Goal: Task Accomplishment & Management: Manage account settings

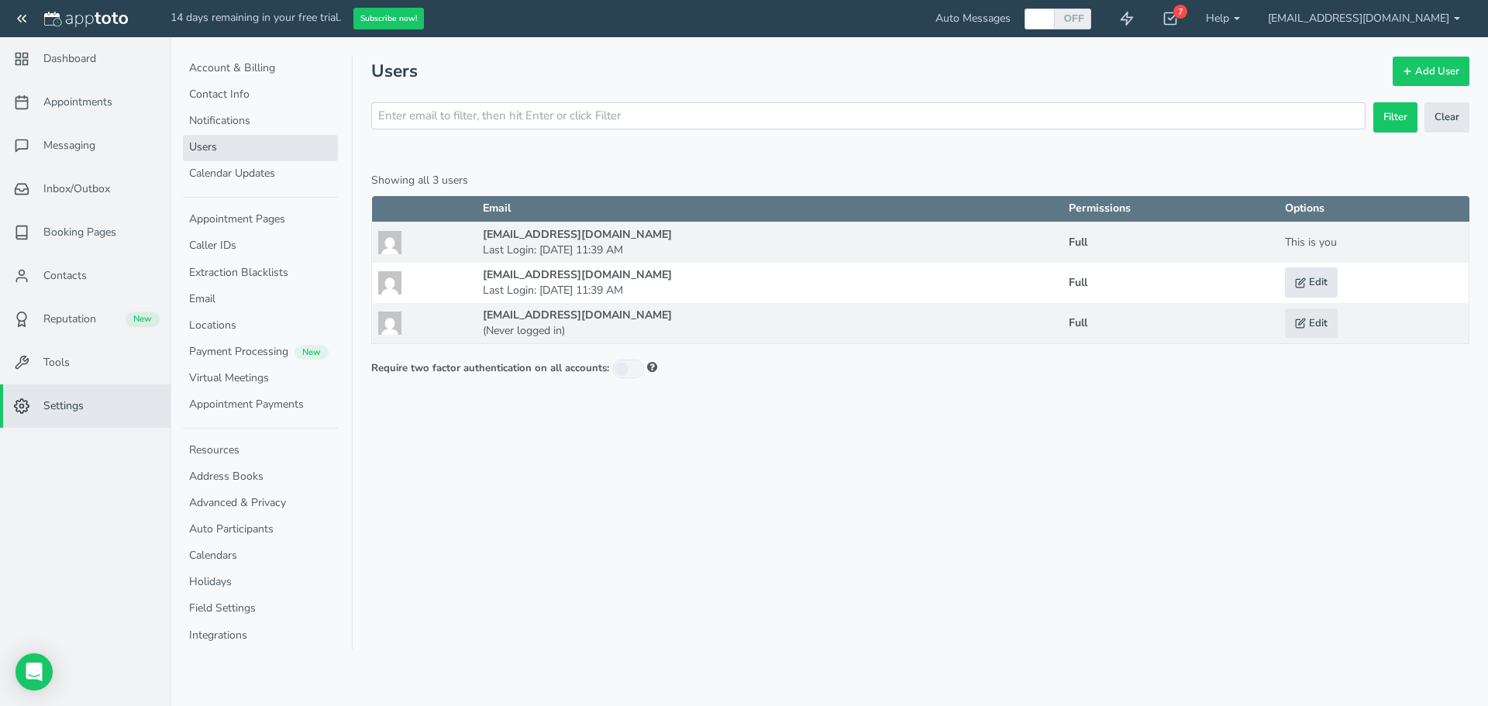
click at [57, 158] on link "Messaging" at bounding box center [85, 145] width 171 height 43
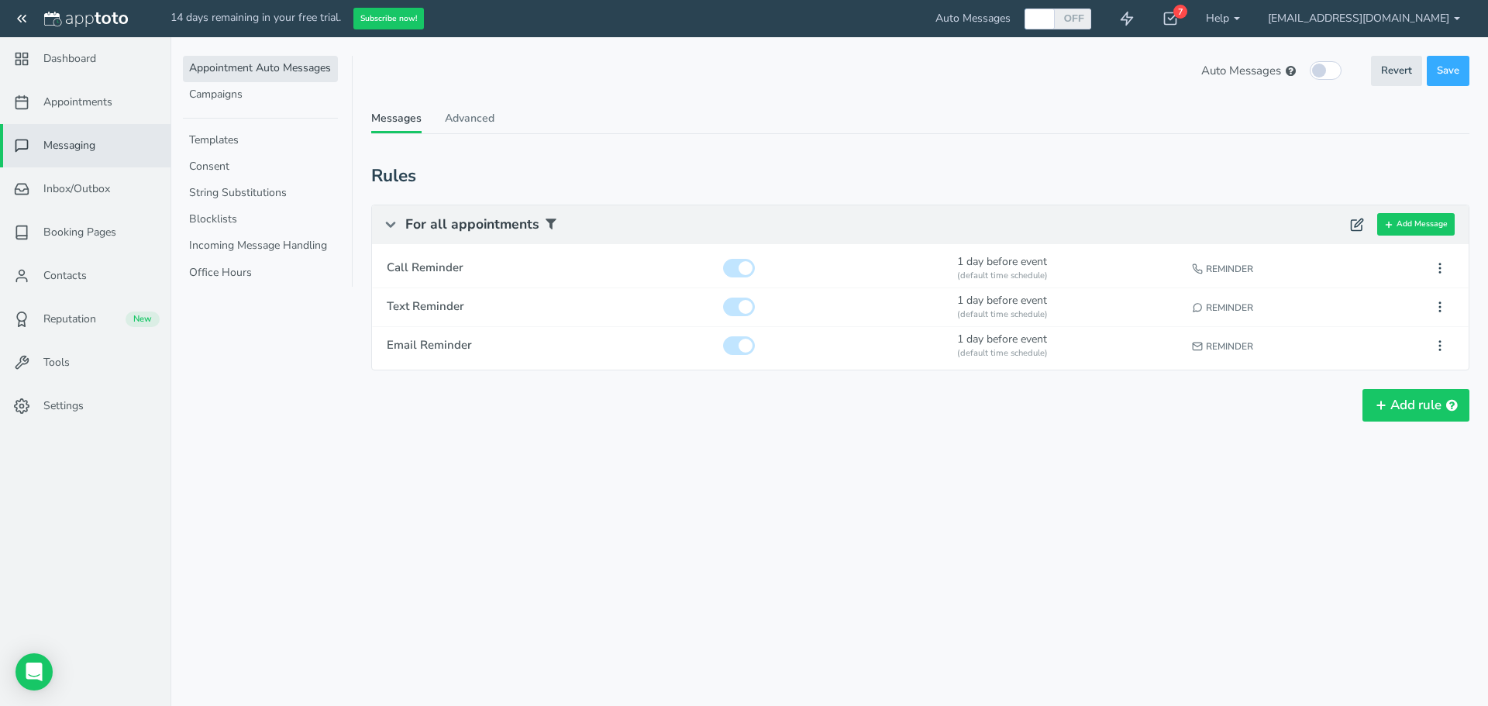
click at [68, 62] on span "Dashboard" at bounding box center [69, 59] width 53 height 16
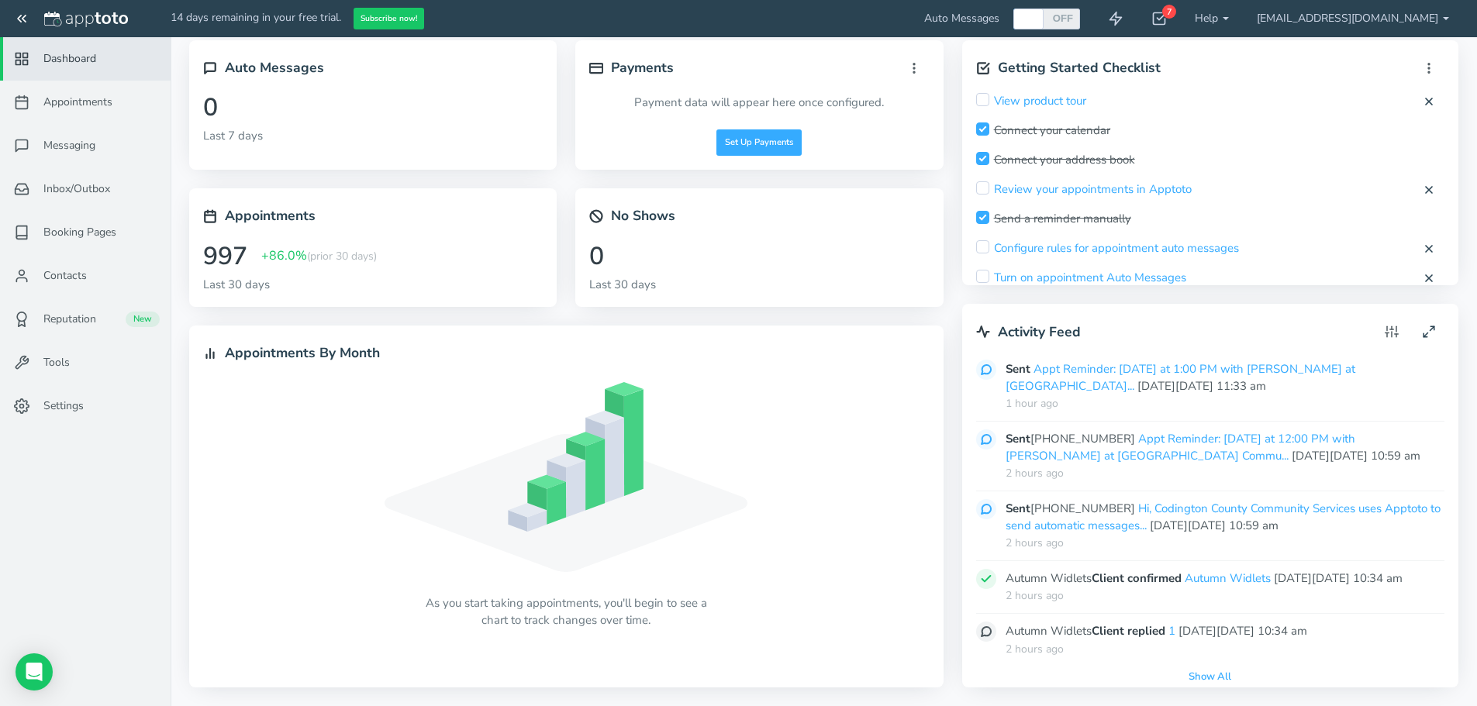
scroll to position [32, 0]
click at [64, 149] on span "Messaging" at bounding box center [69, 146] width 52 height 16
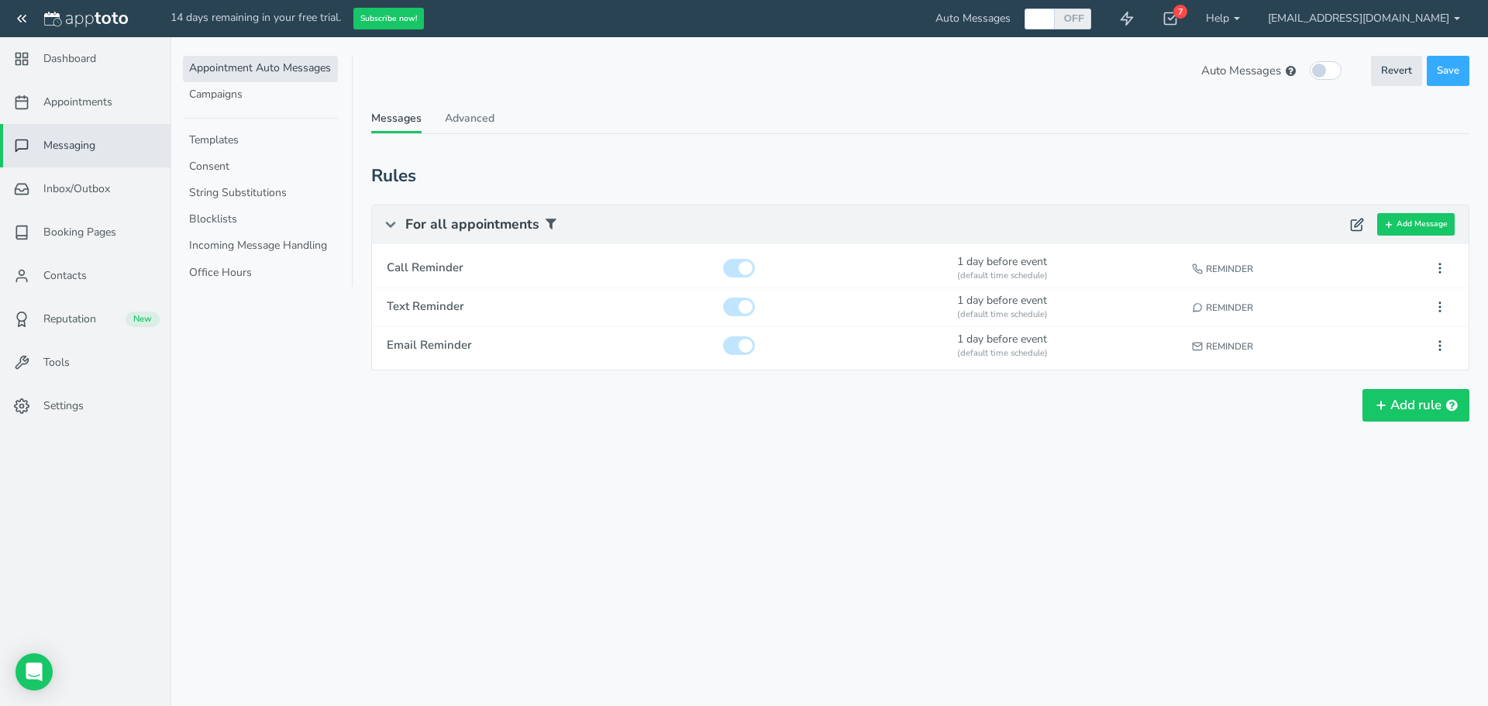
click at [239, 64] on link "Appointment Auto Messages" at bounding box center [260, 69] width 155 height 26
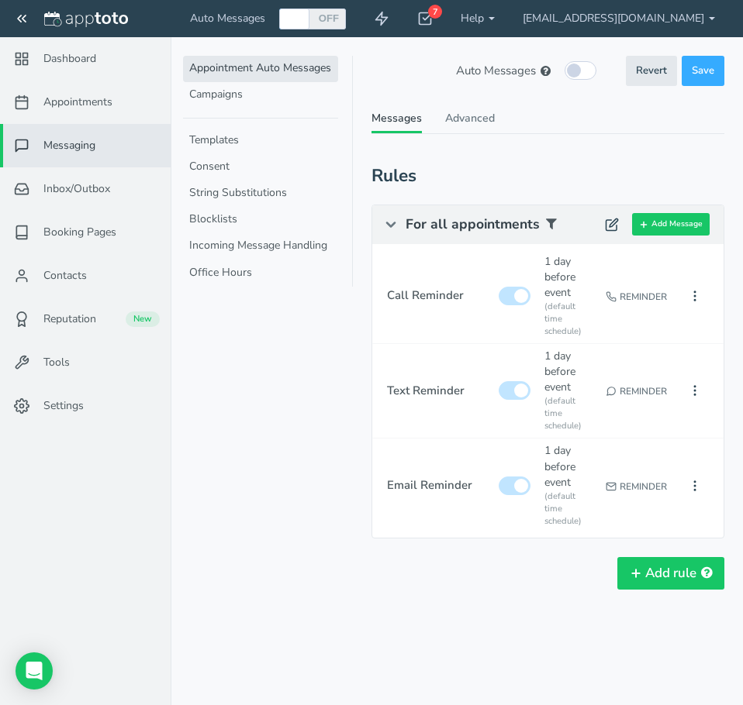
click at [471, 219] on span "For all appointments" at bounding box center [501, 224] width 192 height 39
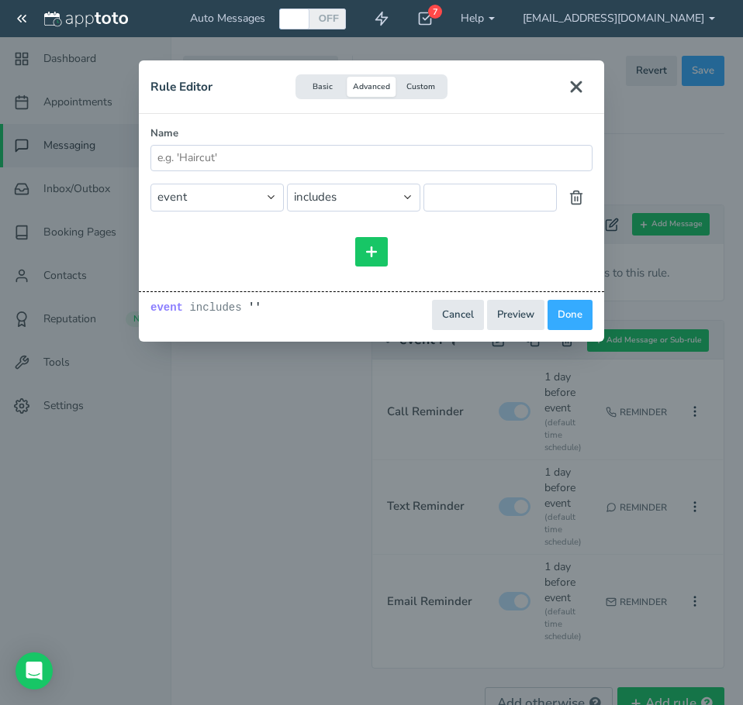
click at [576, 91] on icon "Close" at bounding box center [576, 87] width 19 height 19
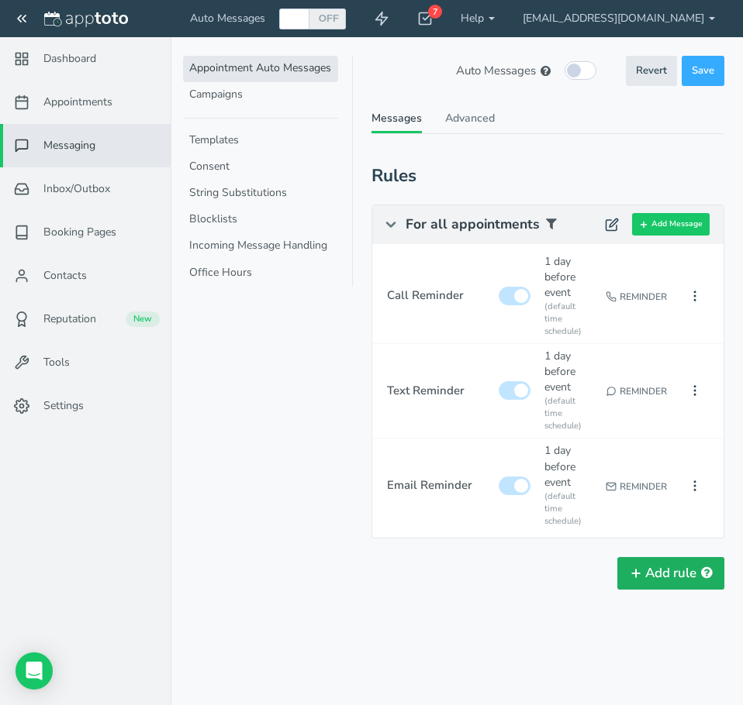
click at [657, 578] on button "Add rule" at bounding box center [670, 573] width 107 height 33
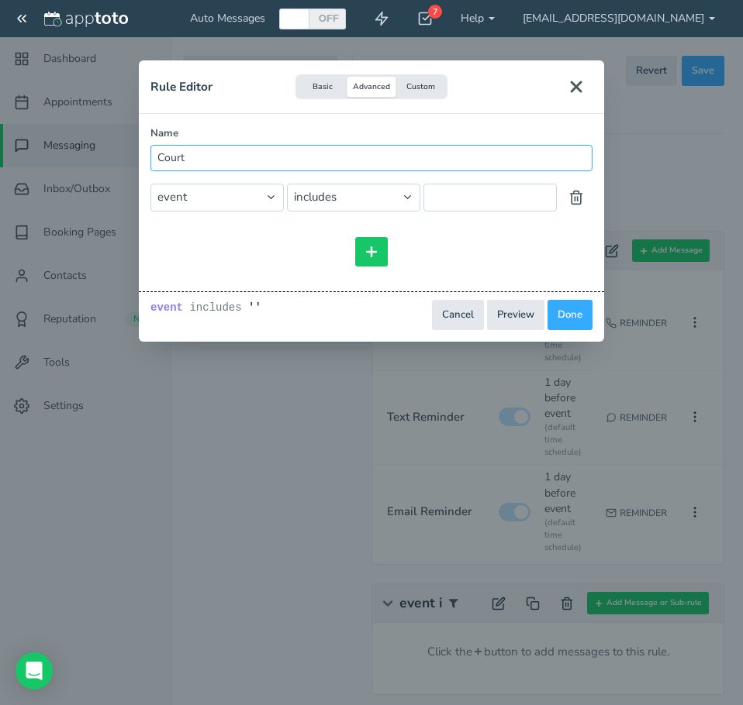
type input "Court"
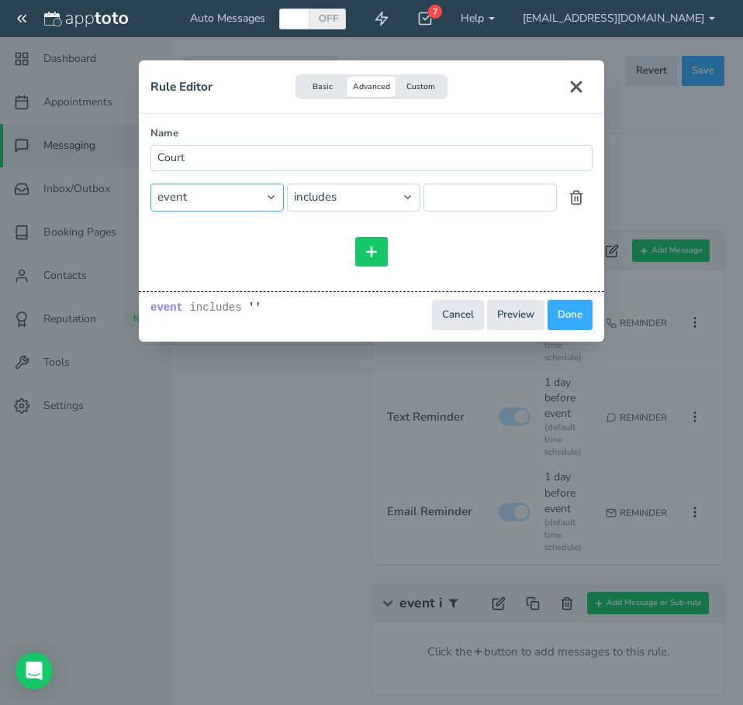
click at [219, 202] on select "event event.all event.title event.location event.content event.start_time event…" at bounding box center [216, 197] width 133 height 27
click at [569, 317] on button "Done" at bounding box center [569, 315] width 45 height 30
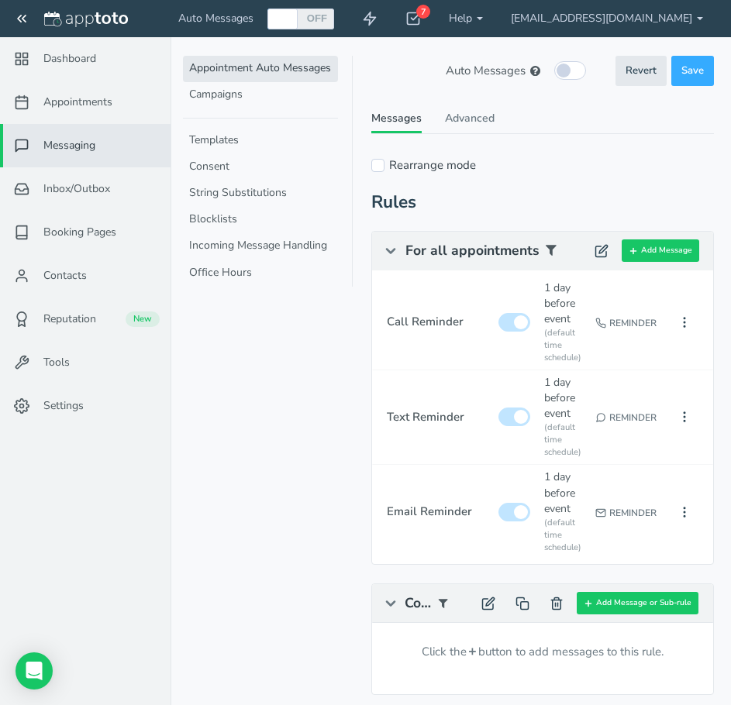
scroll to position [78, 0]
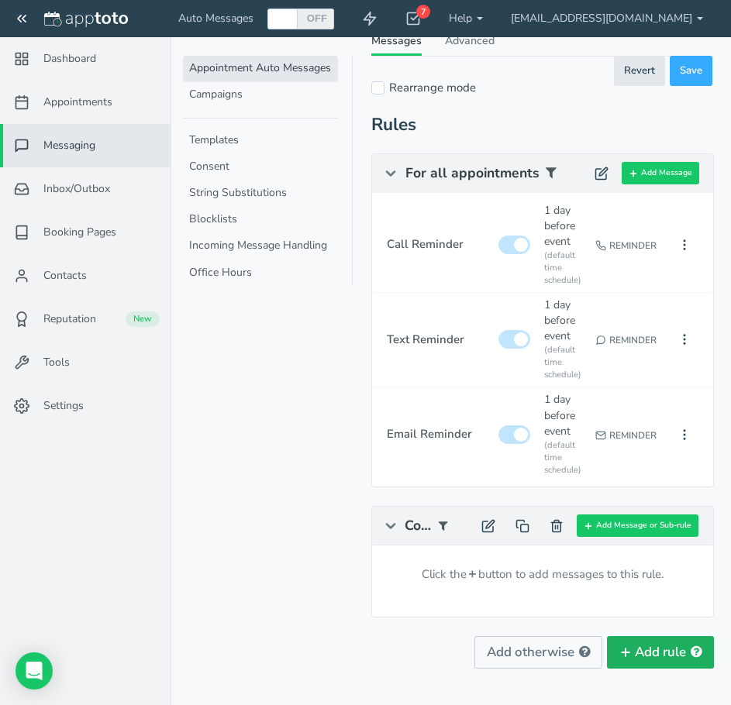
click at [655, 652] on button "Add rule" at bounding box center [660, 652] width 107 height 33
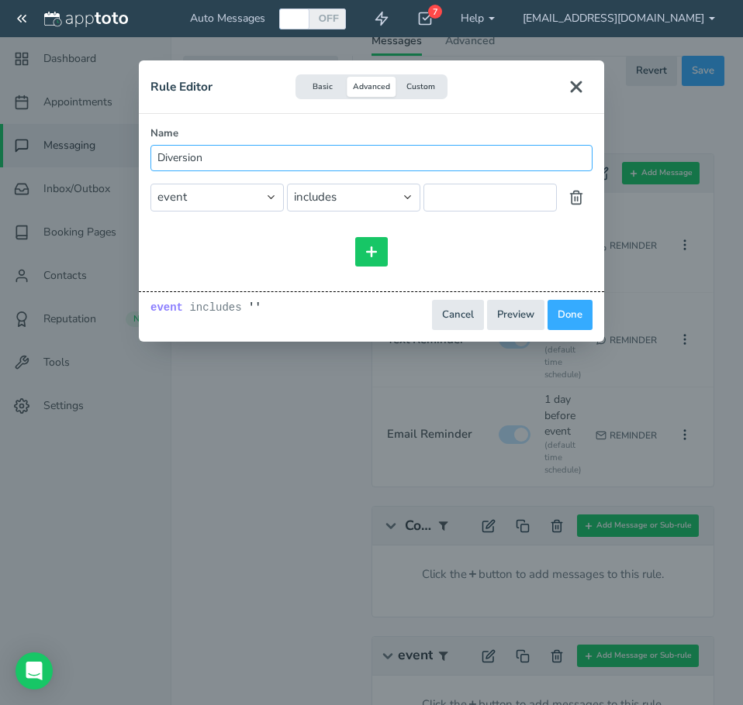
type input "Diversion"
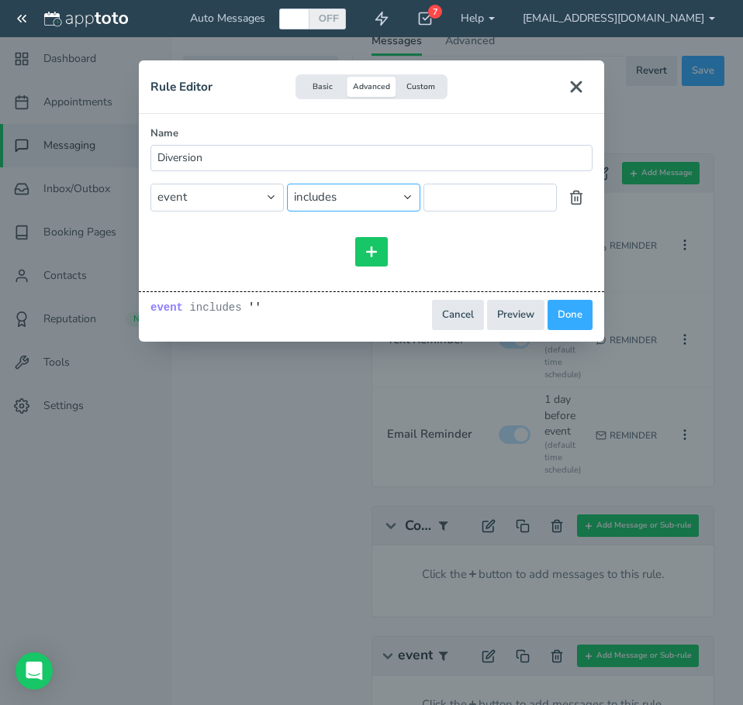
click at [376, 205] on select "== != includes contains starts_with ends_with does_not_include does_not_contain…" at bounding box center [353, 197] width 133 height 27
click at [256, 204] on select "event event.all event.title event.location event.content event.start_time event…" at bounding box center [216, 197] width 133 height 27
drag, startPoint x: 256, startPoint y: 204, endPoint x: 269, endPoint y: 199, distance: 14.0
click at [256, 204] on select "event event.all event.title event.location event.content event.start_time event…" at bounding box center [216, 197] width 133 height 27
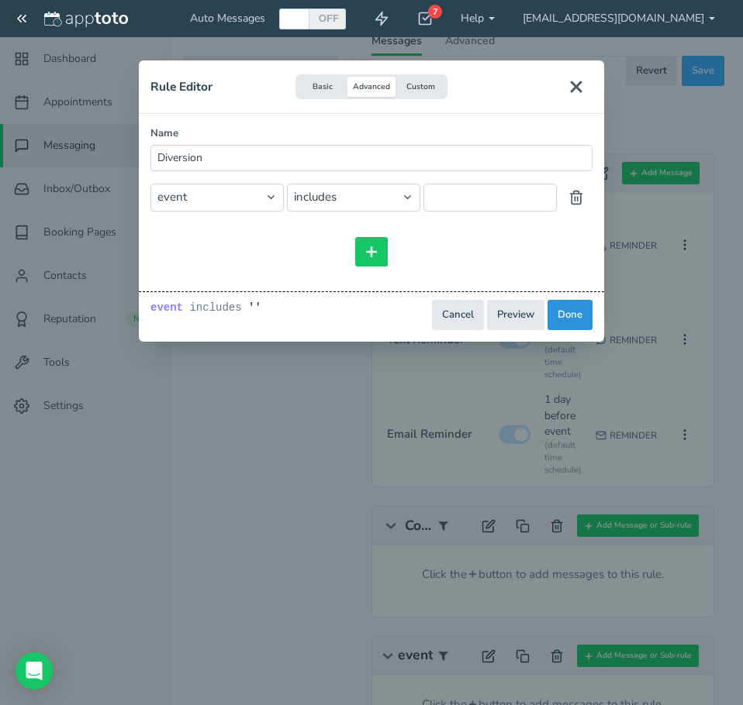
click at [561, 318] on button "Done" at bounding box center [569, 315] width 45 height 30
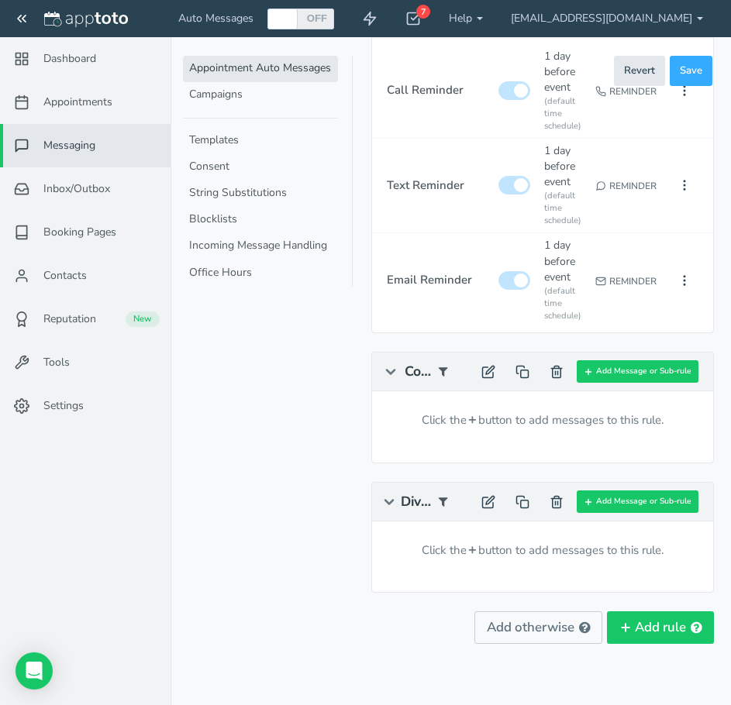
scroll to position [233, 0]
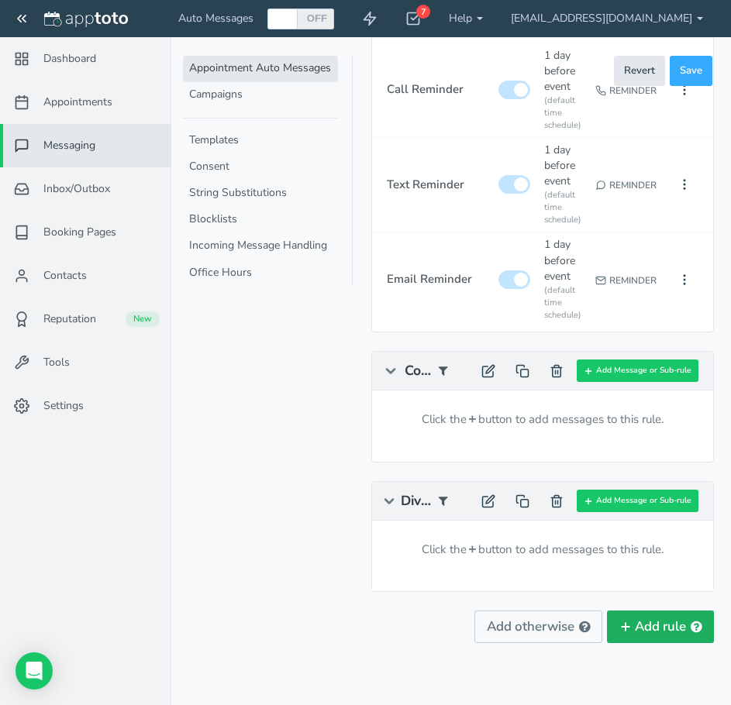
click at [661, 636] on button "Add rule" at bounding box center [660, 627] width 107 height 33
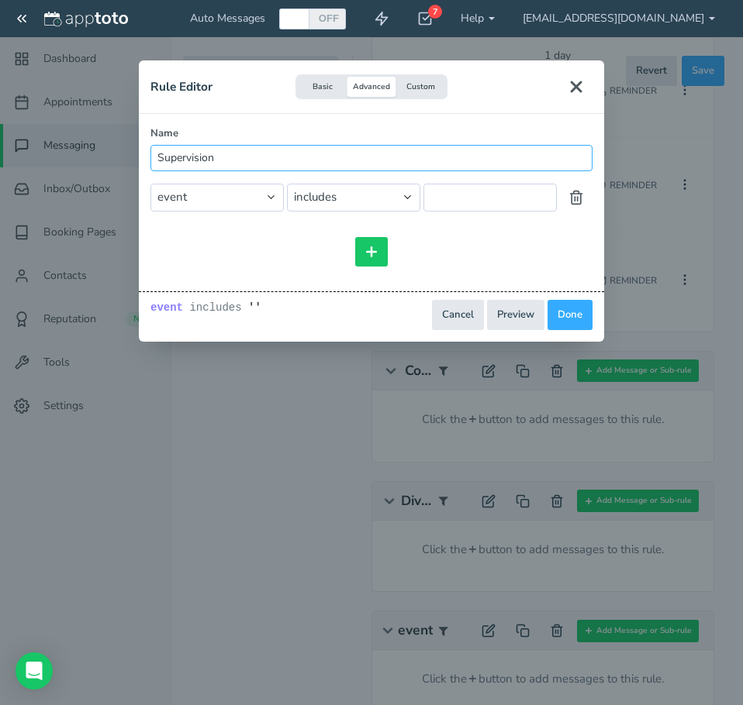
drag, startPoint x: 225, startPoint y: 166, endPoint x: 125, endPoint y: 165, distance: 100.0
click at [125, 165] on div "Rule Editor Basic Advanced Custom Name Supervision and or and or includes event…" at bounding box center [371, 352] width 743 height 705
type input "Check in"
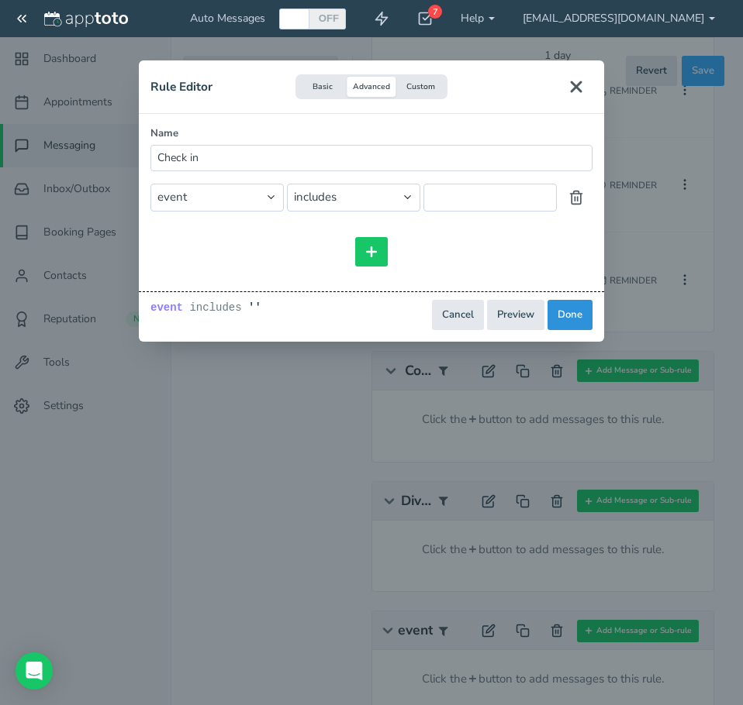
click at [567, 316] on button "Done" at bounding box center [569, 315] width 45 height 30
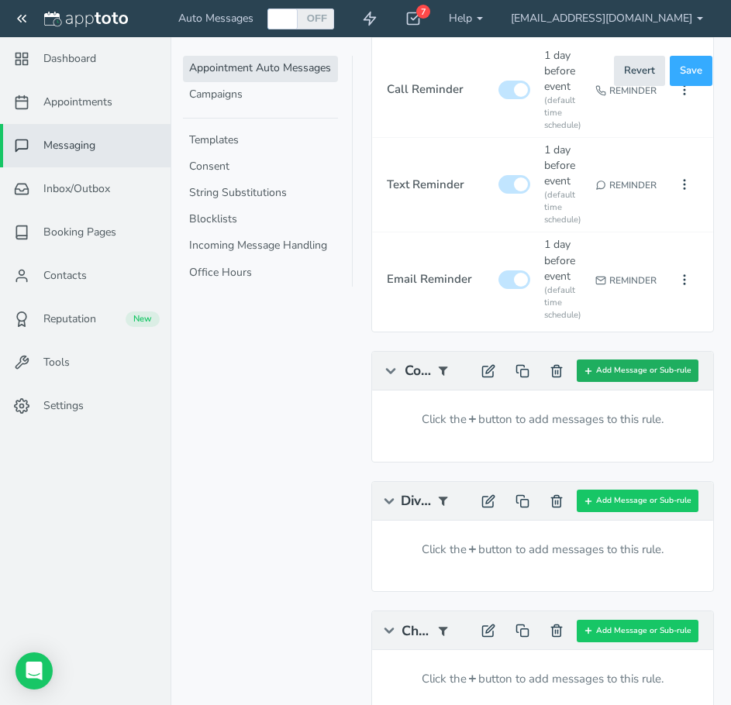
click at [643, 372] on button "Add Message or Sub-rule" at bounding box center [638, 371] width 122 height 22
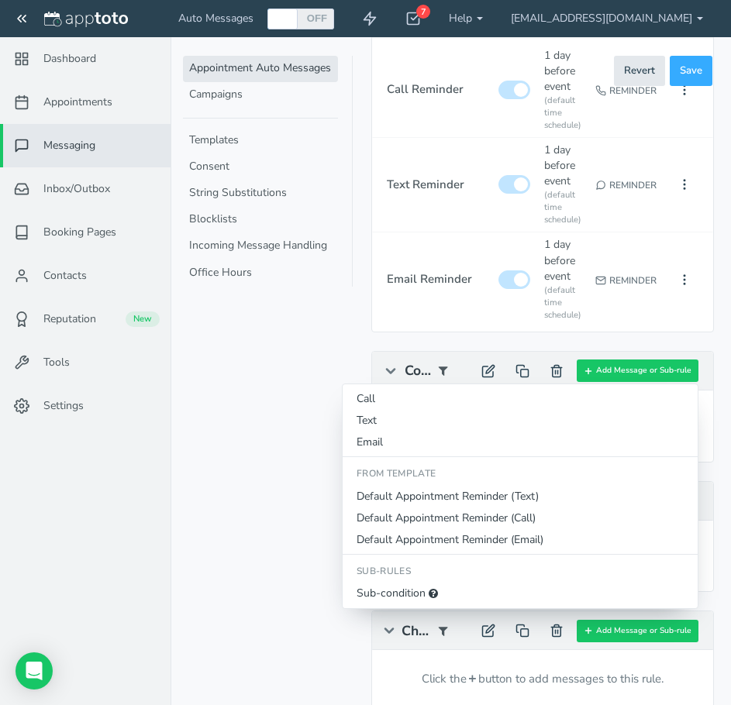
click at [404, 415] on button "Text" at bounding box center [520, 421] width 355 height 22
type input "Text Reminder"
checkbox input "true"
select select "number:1"
select select "string:default"
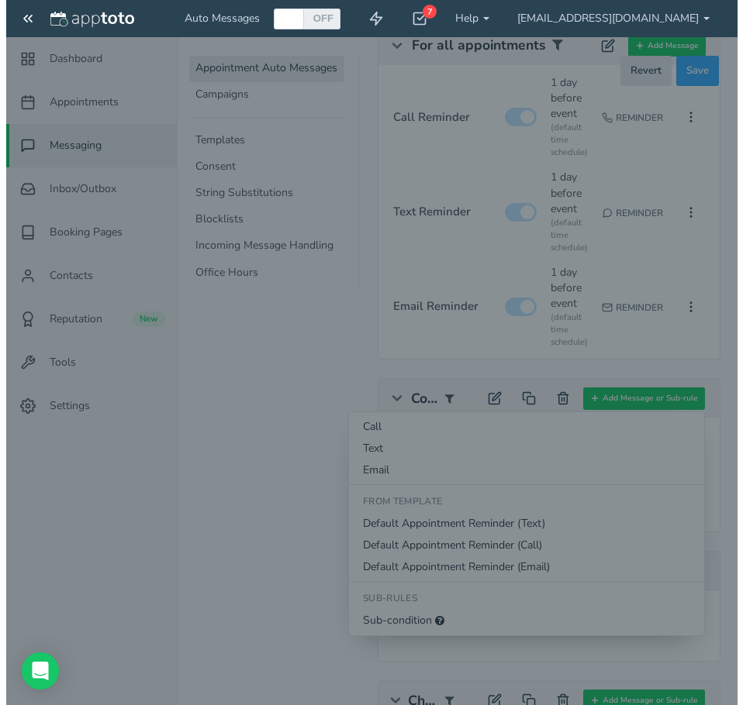
scroll to position [260, 0]
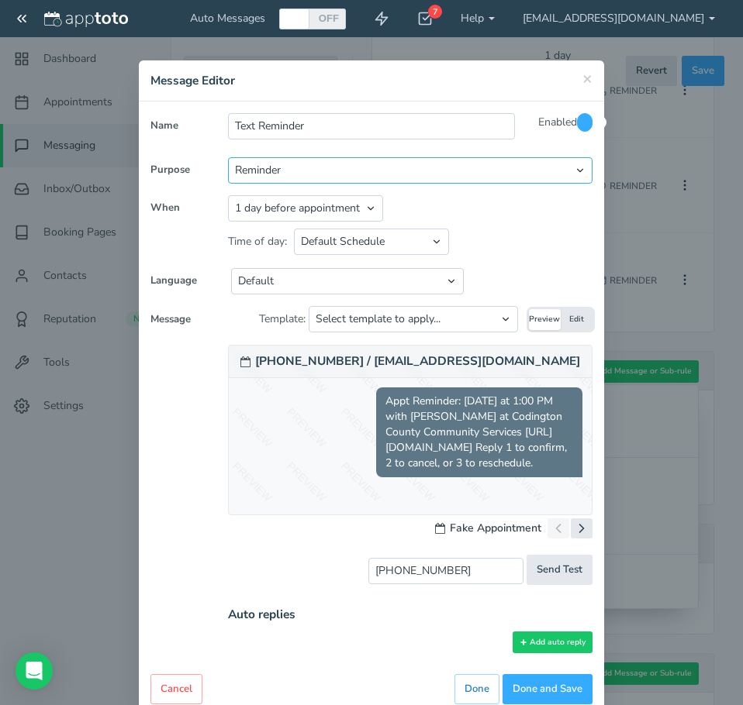
click at [295, 175] on select "Reminder Followup Booking / Initial" at bounding box center [410, 170] width 364 height 26
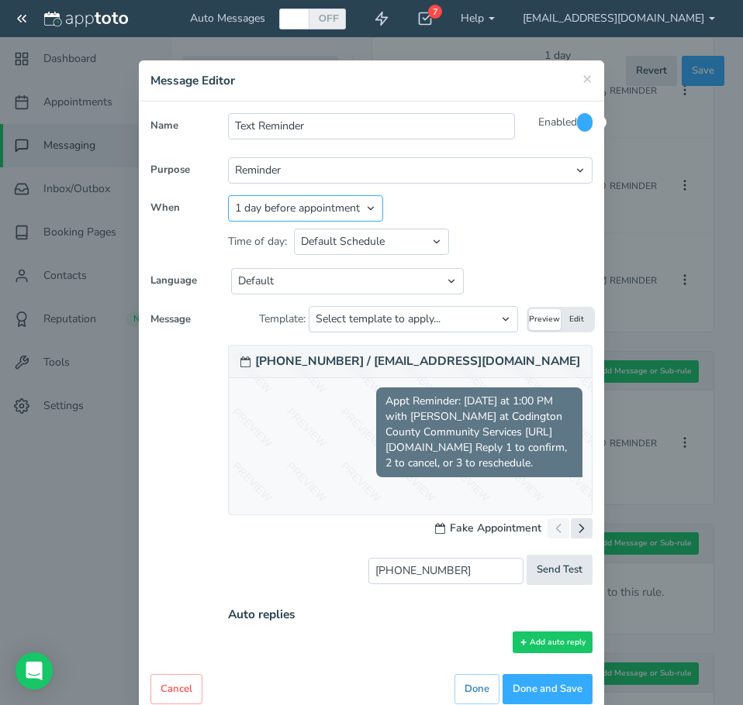
click at [309, 211] on select "Appointment start time Day of appointment 1 day before appointment 2 days befor…" at bounding box center [305, 208] width 155 height 26
select select "string:7"
click at [228, 195] on select "Appointment start time Day of appointment 1 day before appointment 2 days befor…" at bounding box center [305, 208] width 155 height 26
click at [373, 241] on select "Default Schedule Custom Schedule" at bounding box center [371, 242] width 155 height 26
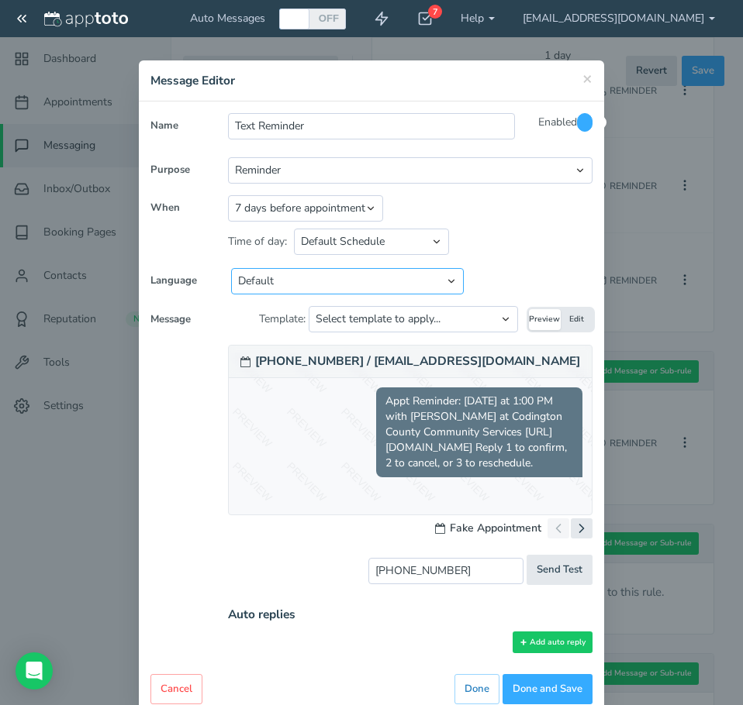
click at [373, 281] on select "Default English - [GEOGRAPHIC_DATA] English - [GEOGRAPHIC_DATA] English - [GEOG…" at bounding box center [347, 281] width 233 height 26
select select "string:en-[GEOGRAPHIC_DATA]"
click at [231, 268] on select "Default English - [GEOGRAPHIC_DATA] English - [GEOGRAPHIC_DATA] English - [GEOG…" at bounding box center [347, 281] width 233 height 26
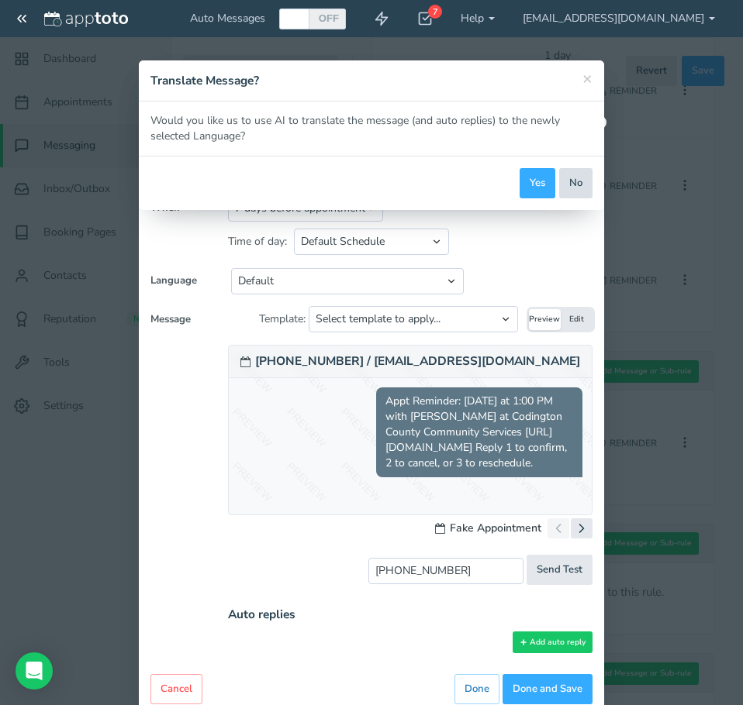
click at [578, 184] on button "No" at bounding box center [575, 183] width 33 height 30
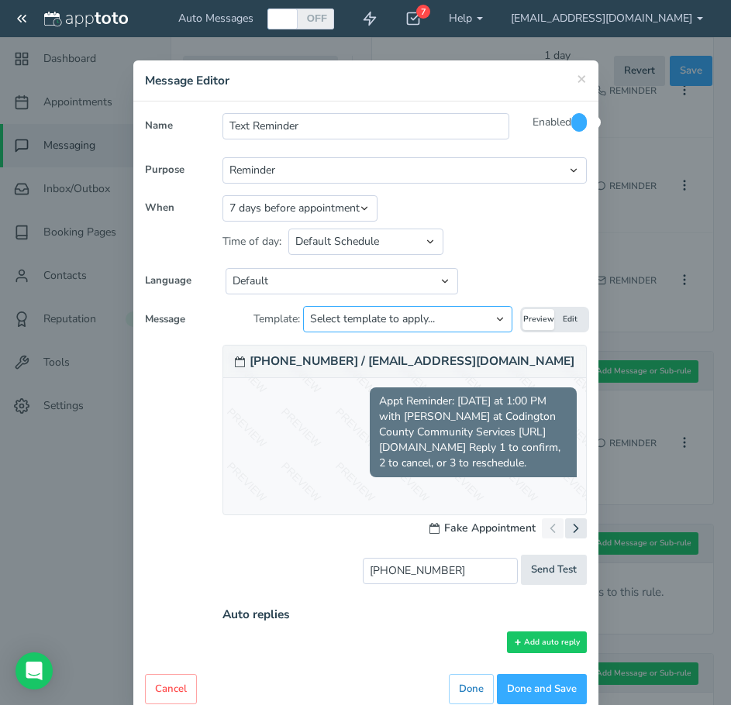
click at [486, 322] on select "Select template to apply... Default Reminder Default Reminder (just company nam…" at bounding box center [407, 319] width 209 height 26
click at [304, 306] on select "Select template to apply... Default Reminder Default Reminder (just company nam…" at bounding box center [407, 319] width 209 height 26
click at [502, 322] on select "Select template to apply... Default Reminder Default Reminder (just company nam…" at bounding box center [407, 319] width 209 height 26
click at [304, 306] on select "Select template to apply... Default Reminder Default Reminder (just company nam…" at bounding box center [407, 319] width 209 height 26
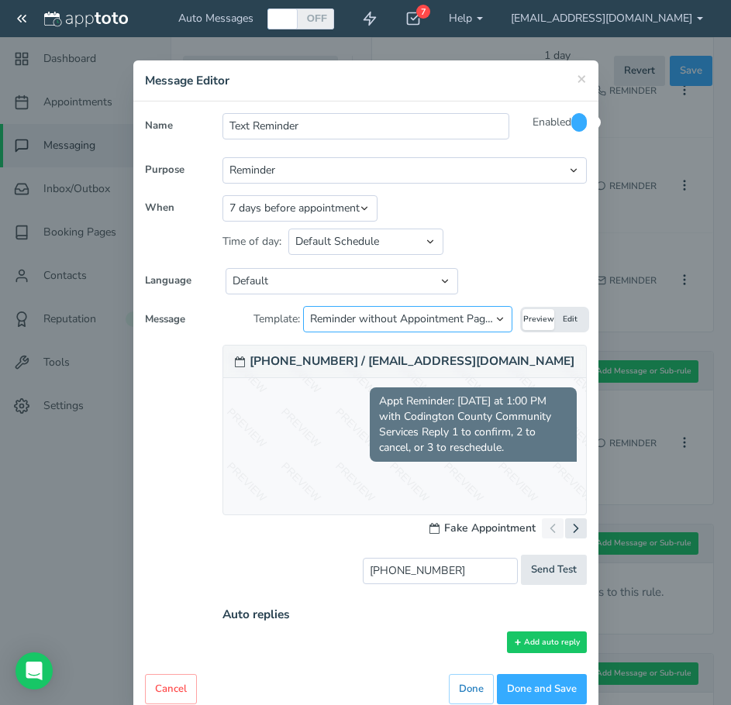
click at [505, 313] on select "Select template to apply... Default Reminder Default Reminder (just company nam…" at bounding box center [407, 319] width 209 height 26
click at [304, 306] on select "Select template to apply... Default Reminder Default Reminder (just company nam…" at bounding box center [407, 319] width 209 height 26
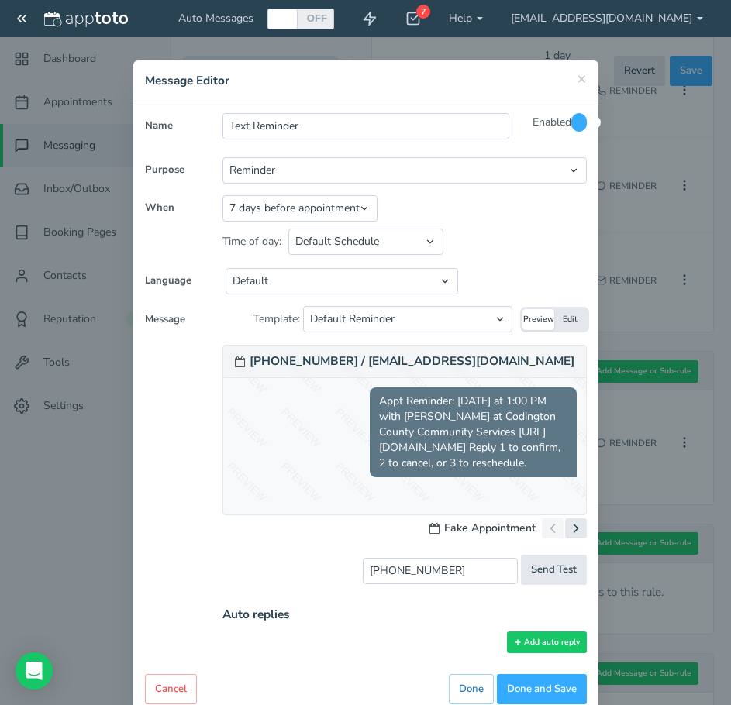
drag, startPoint x: 423, startPoint y: 87, endPoint x: 347, endPoint y: 80, distance: 75.5
click at [347, 80] on h4 "Message Editor" at bounding box center [366, 80] width 442 height 17
click at [574, 316] on button "Edit" at bounding box center [570, 319] width 32 height 21
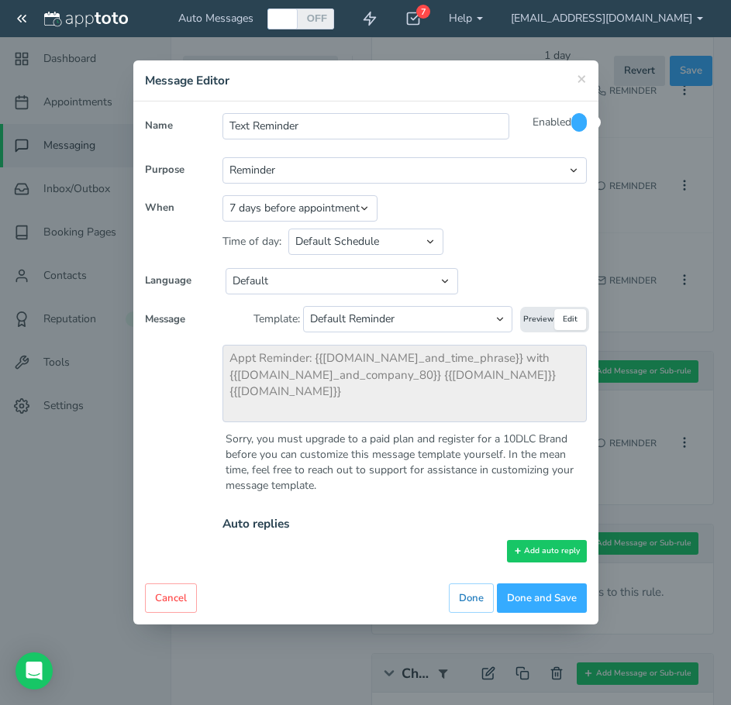
click at [540, 317] on button "Preview" at bounding box center [539, 319] width 32 height 21
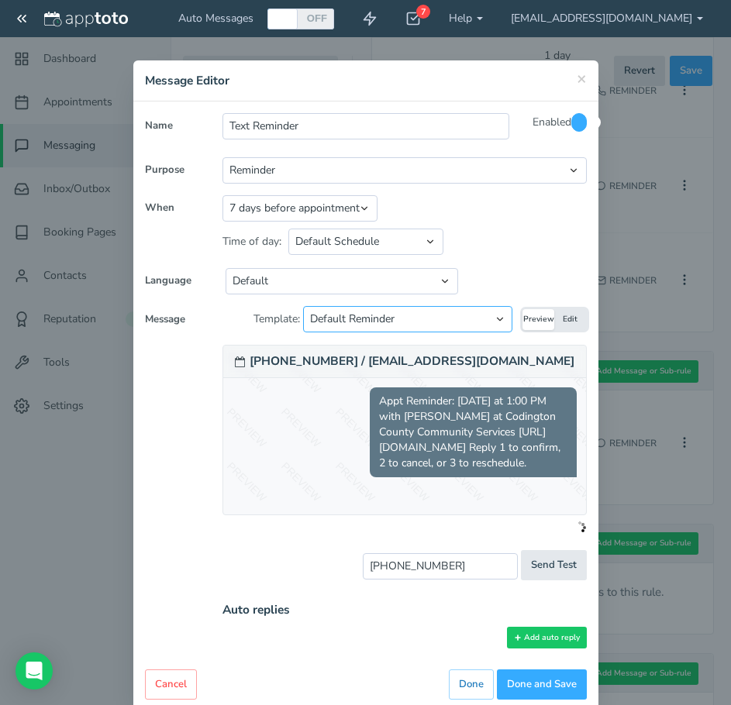
click at [442, 322] on select "Select template to apply... Default Reminder Default Reminder (just company nam…" at bounding box center [407, 319] width 209 height 26
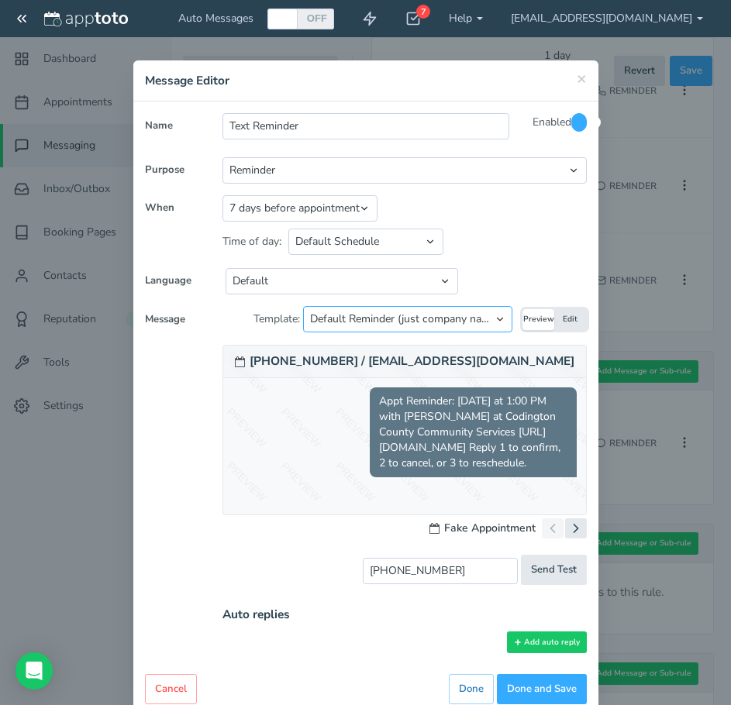
click at [304, 306] on select "Select template to apply... Default Reminder Default Reminder (just company nam…" at bounding box center [407, 319] width 209 height 26
click at [439, 323] on select "Select template to apply... Default Reminder Default Reminder (just company nam…" at bounding box center [407, 319] width 209 height 26
select select "object:1624"
click at [304, 306] on select "Select template to apply... Default Reminder Default Reminder (just company nam…" at bounding box center [407, 319] width 209 height 26
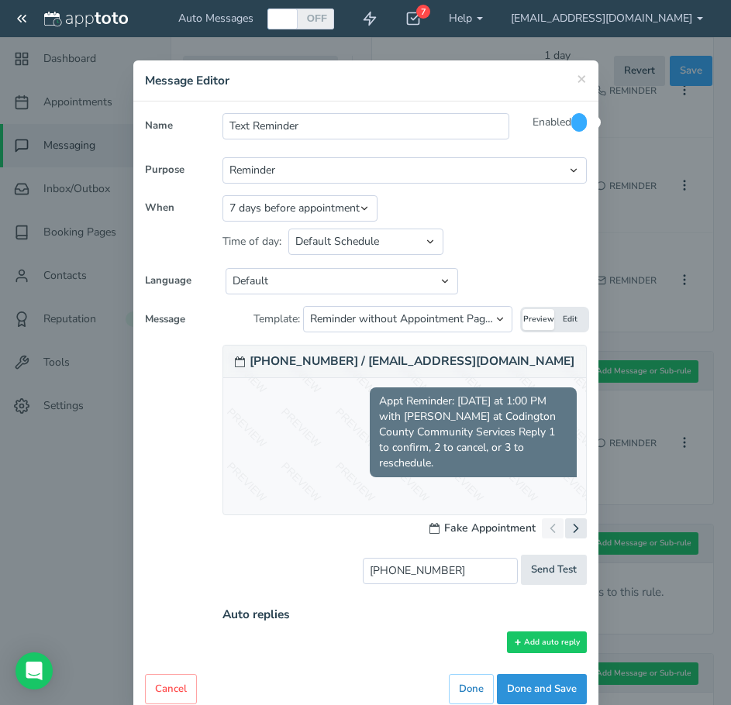
click at [547, 692] on button "Done and Save" at bounding box center [542, 689] width 90 height 30
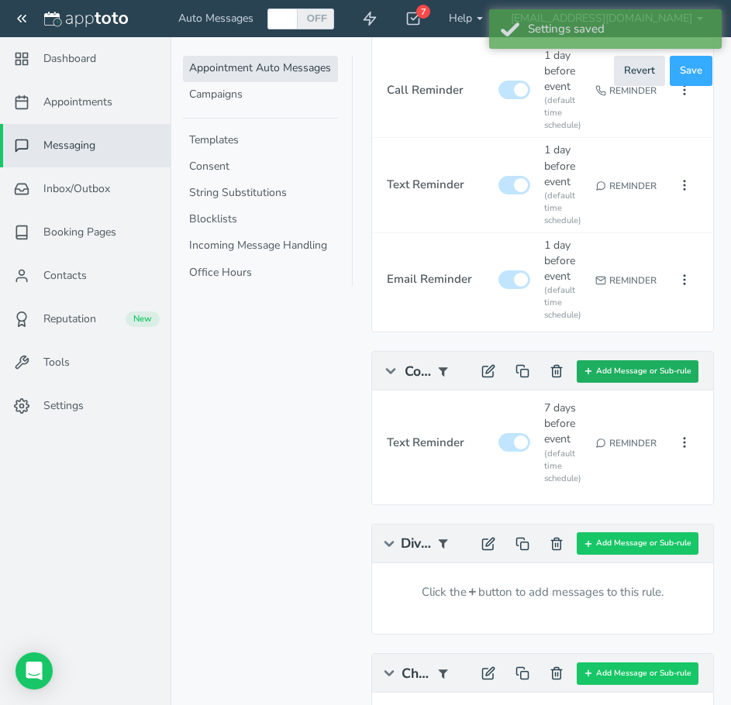
click at [658, 374] on button "Add Message or Sub-rule" at bounding box center [638, 371] width 122 height 22
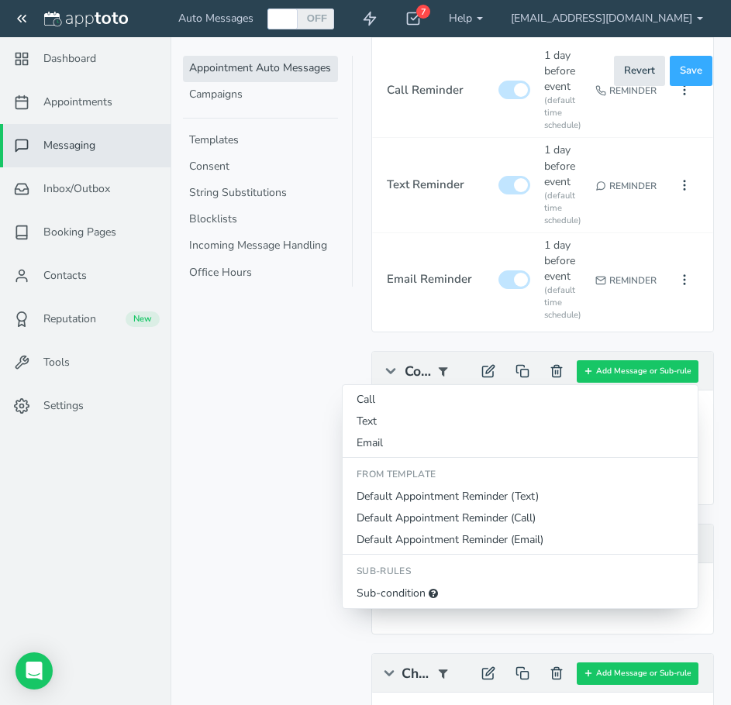
click at [386, 595] on button "Sub-condition" at bounding box center [520, 594] width 355 height 22
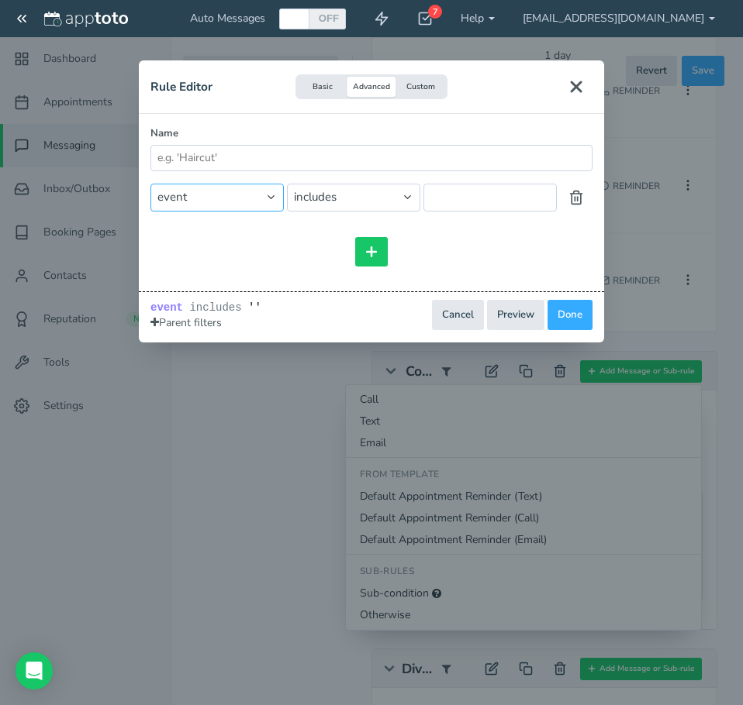
click at [202, 193] on select "event event.all event.title event.location event.content event.start_time event…" at bounding box center [216, 197] width 133 height 27
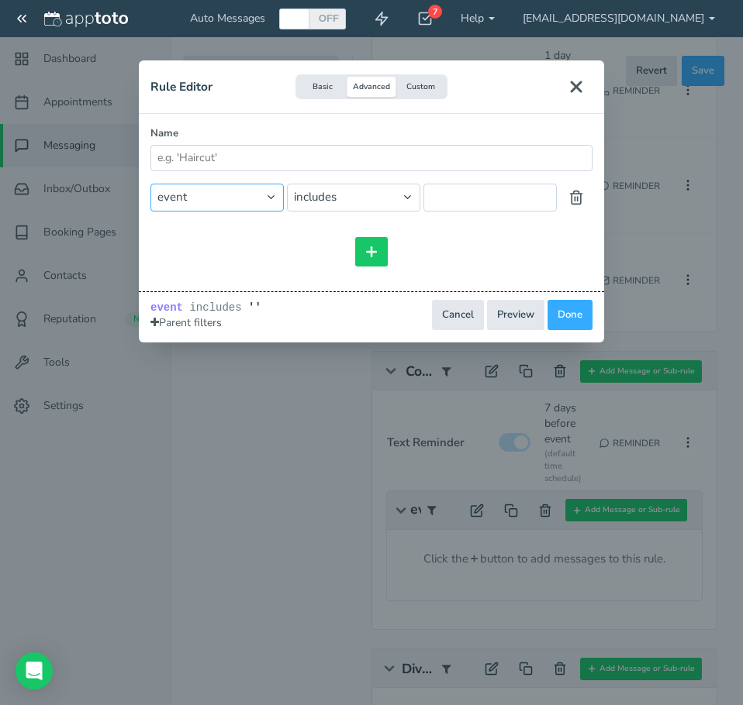
click at [202, 193] on select "event event.all event.title event.location event.content event.start_time event…" at bounding box center [216, 197] width 133 height 27
click at [467, 317] on button "Cancel" at bounding box center [458, 315] width 52 height 30
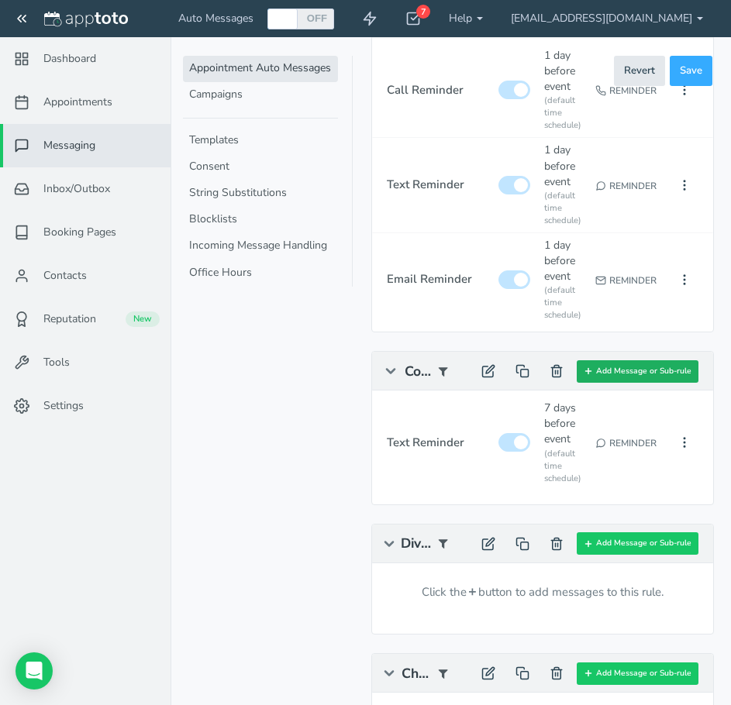
click at [665, 373] on button "Add Message or Sub-rule" at bounding box center [638, 371] width 122 height 22
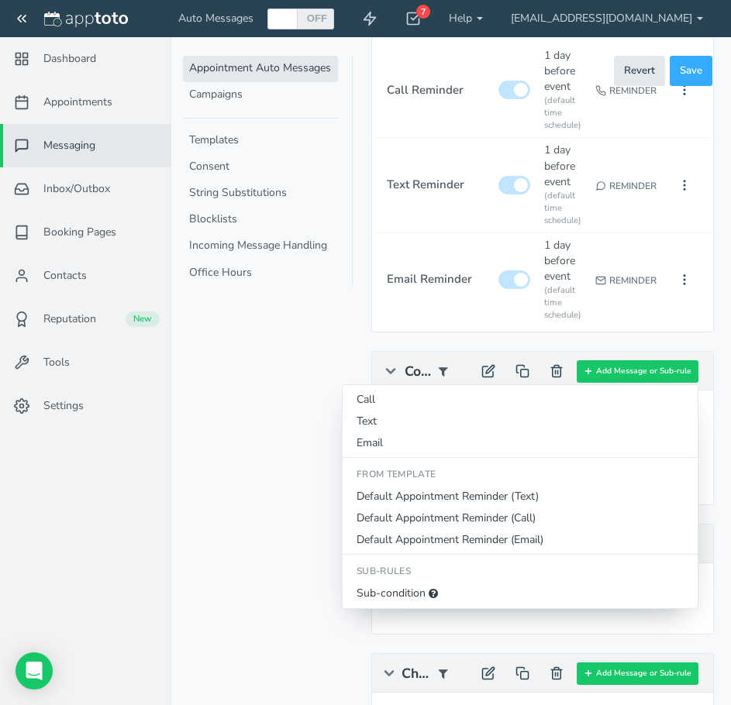
click at [405, 599] on button "Sub-condition" at bounding box center [520, 594] width 355 height 22
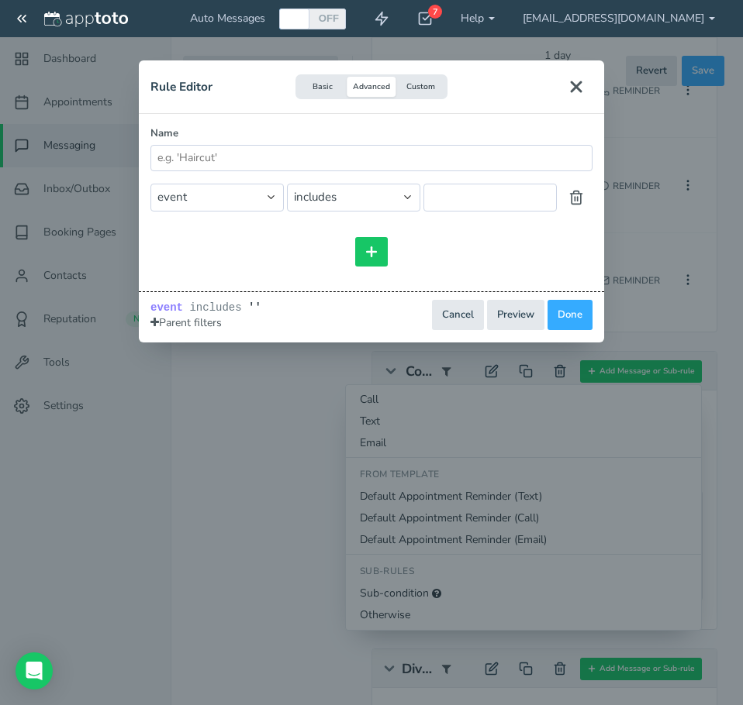
click at [153, 319] on icon at bounding box center [154, 322] width 9 height 11
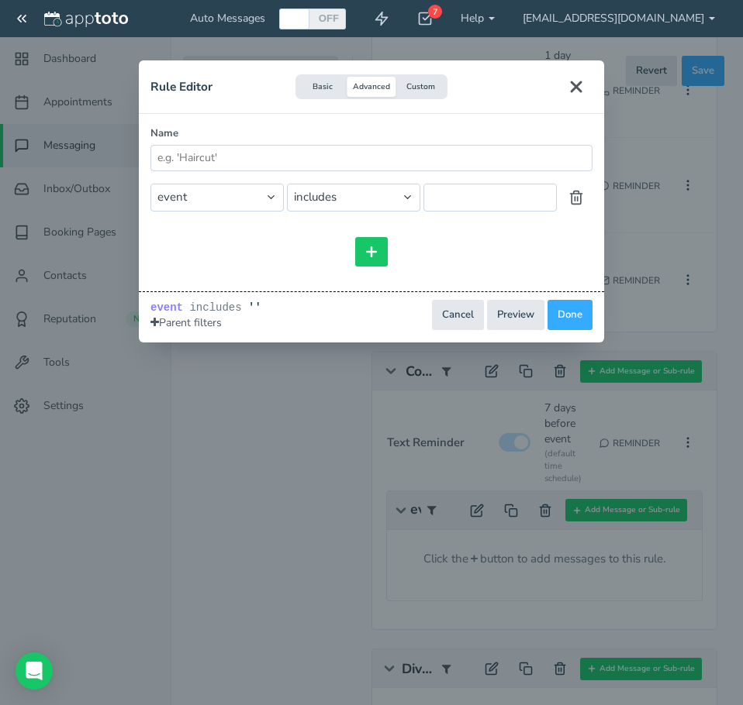
click at [153, 319] on icon at bounding box center [154, 322] width 9 height 11
click at [468, 314] on button "Cancel" at bounding box center [458, 315] width 52 height 30
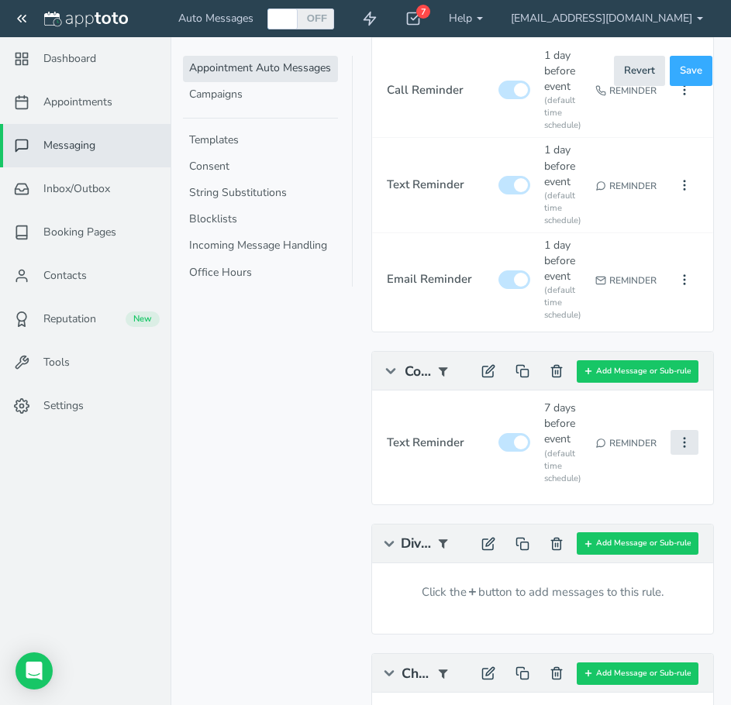
click at [681, 443] on icon at bounding box center [685, 443] width 14 height 14
click at [555, 471] on button "Edit" at bounding box center [598, 472] width 200 height 22
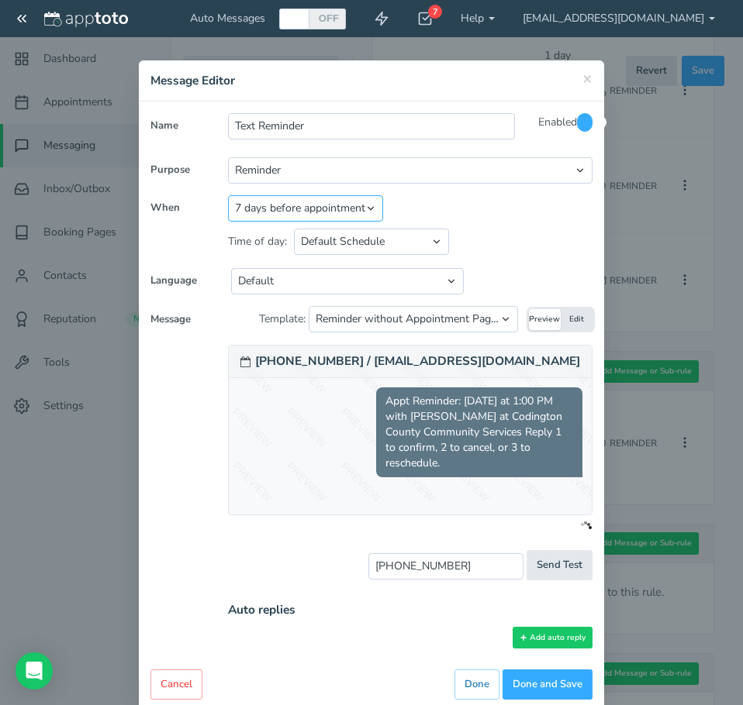
click at [370, 204] on select "Appointment start time Day of appointment 1 day before appointment 2 days befor…" at bounding box center [305, 208] width 155 height 26
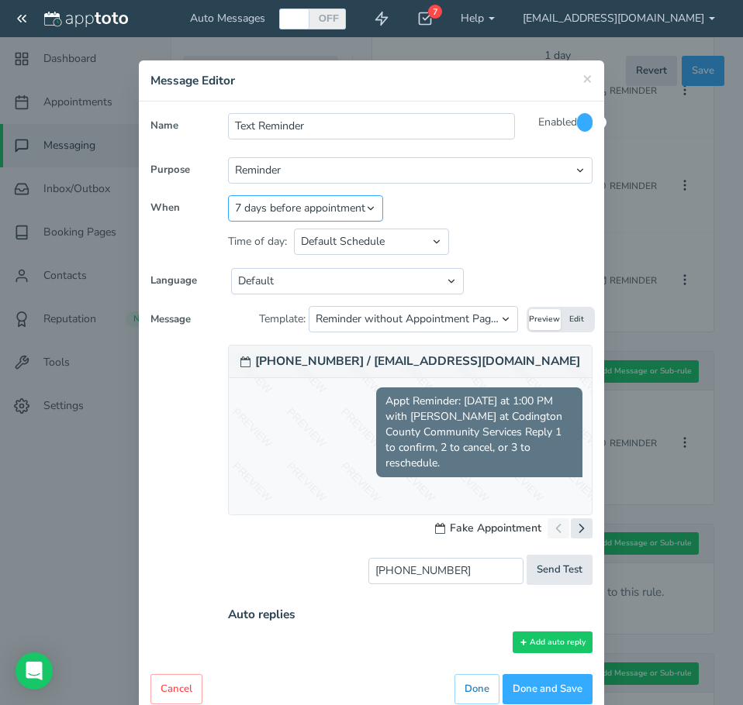
select select "string:3"
click at [228, 195] on select "Appointment start time Day of appointment 1 day before appointment 2 days befor…" at bounding box center [305, 208] width 155 height 26
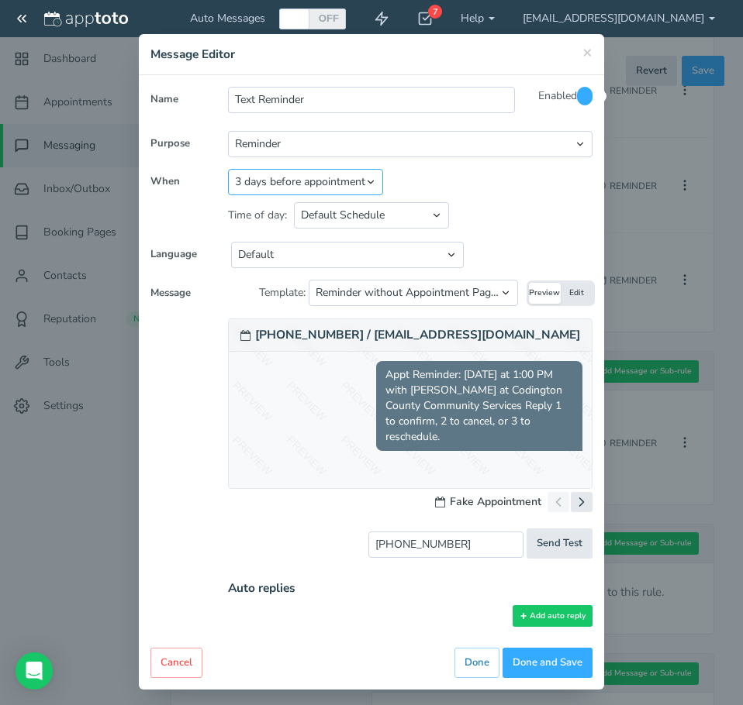
scroll to position [34, 0]
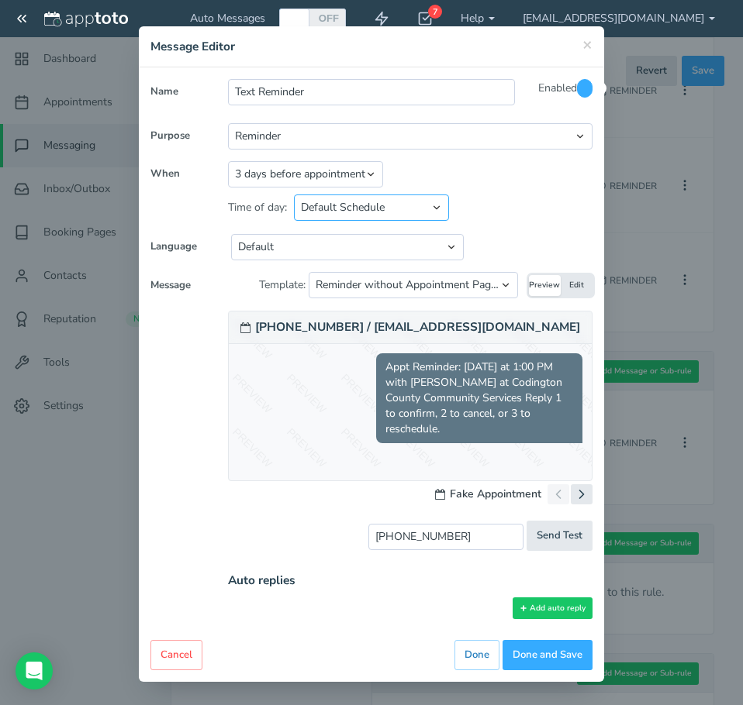
click at [375, 209] on select "Default Schedule Custom Schedule" at bounding box center [371, 208] width 155 height 26
click at [160, 657] on button "Cancel" at bounding box center [176, 655] width 52 height 30
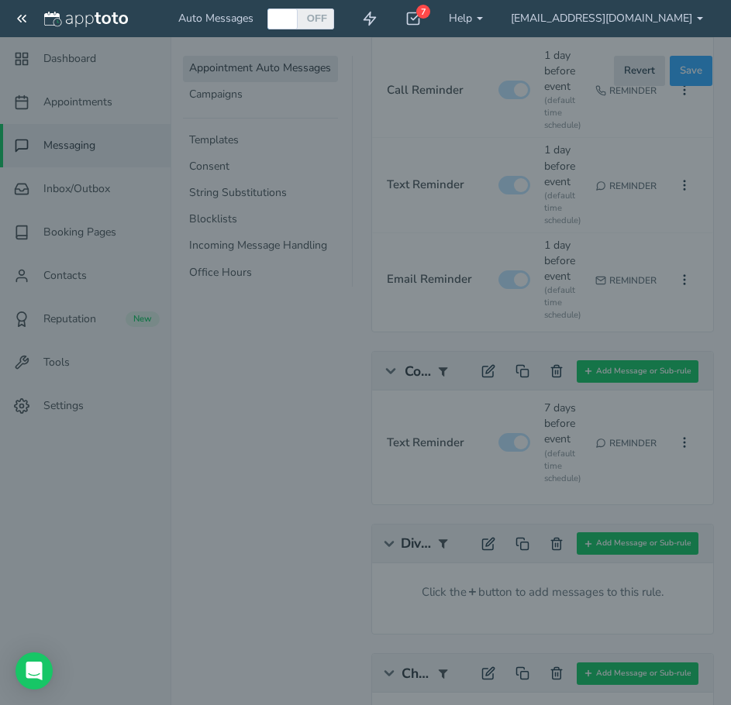
scroll to position [29, 0]
